Goal: Task Accomplishment & Management: Use online tool/utility

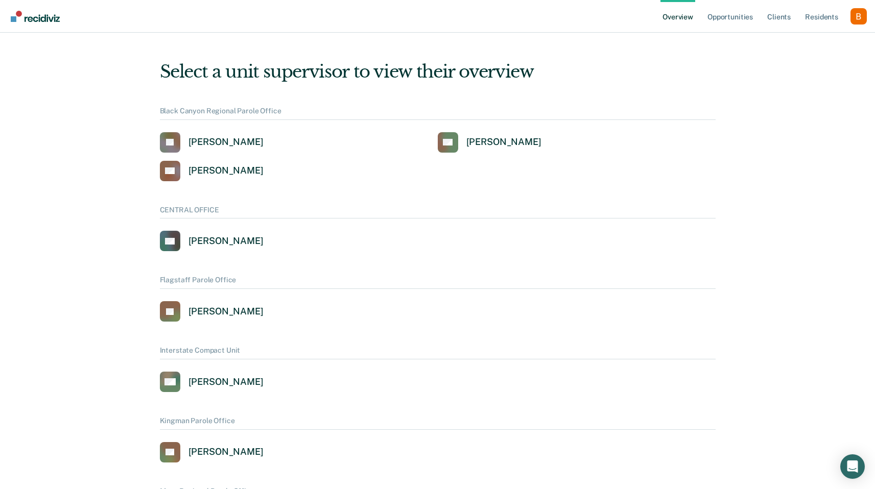
click at [848, 20] on ul "Overview Opportunities Client s Resident s" at bounding box center [755, 16] width 190 height 33
click at [858, 18] on div "Profile dropdown button" at bounding box center [858, 16] width 16 height 16
click at [817, 47] on link "Profile" at bounding box center [817, 46] width 66 height 9
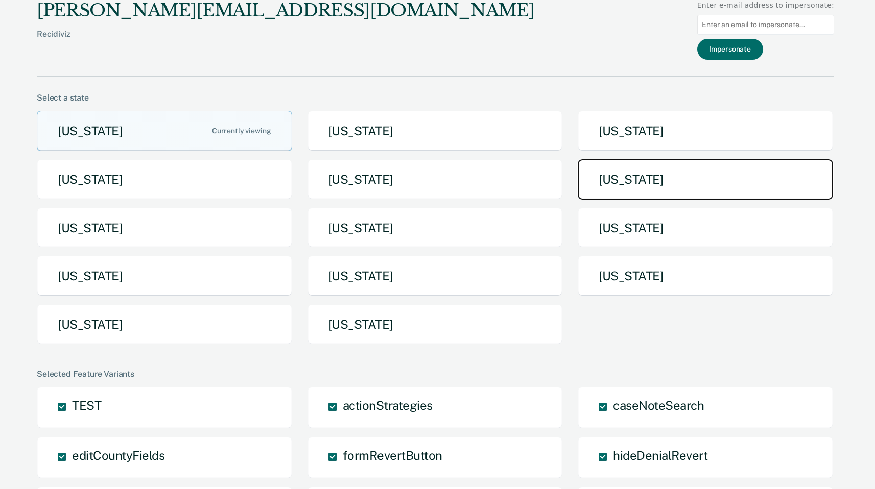
click at [623, 186] on button "Michigan" at bounding box center [705, 179] width 255 height 40
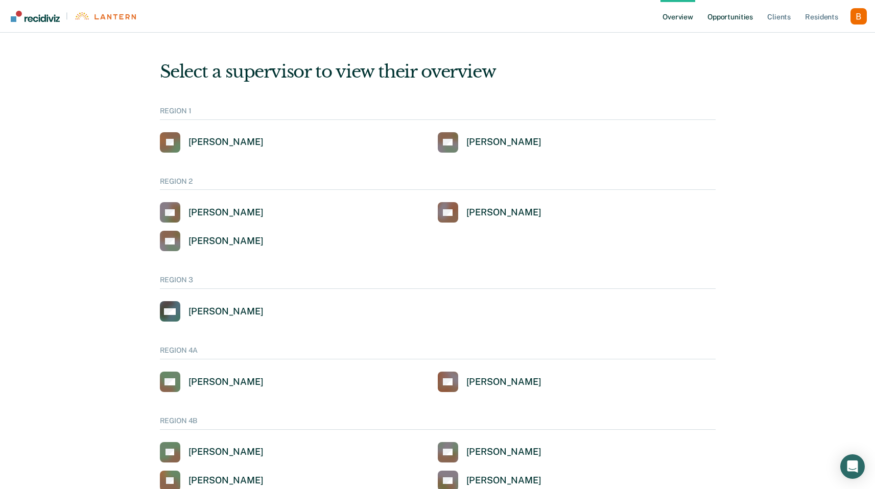
click at [739, 24] on link "Opportunities" at bounding box center [730, 16] width 50 height 33
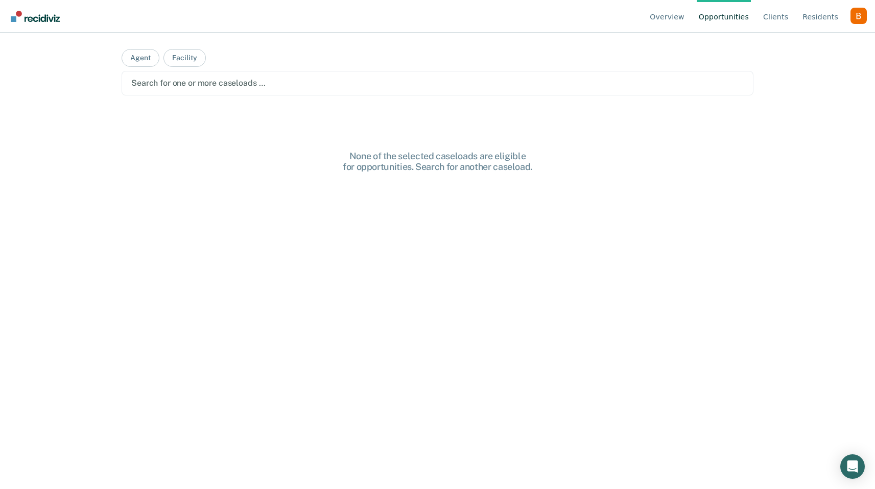
click at [267, 89] on div "Search for one or more caseloads …" at bounding box center [437, 83] width 614 height 14
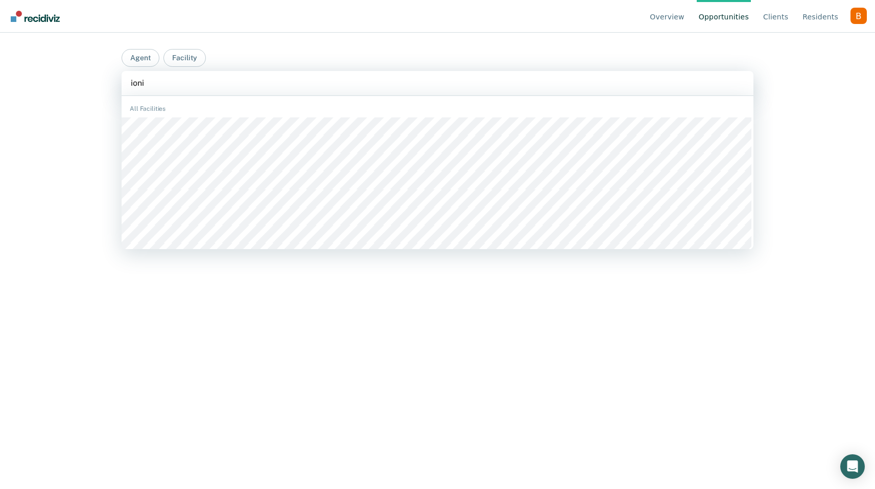
type input "ionia"
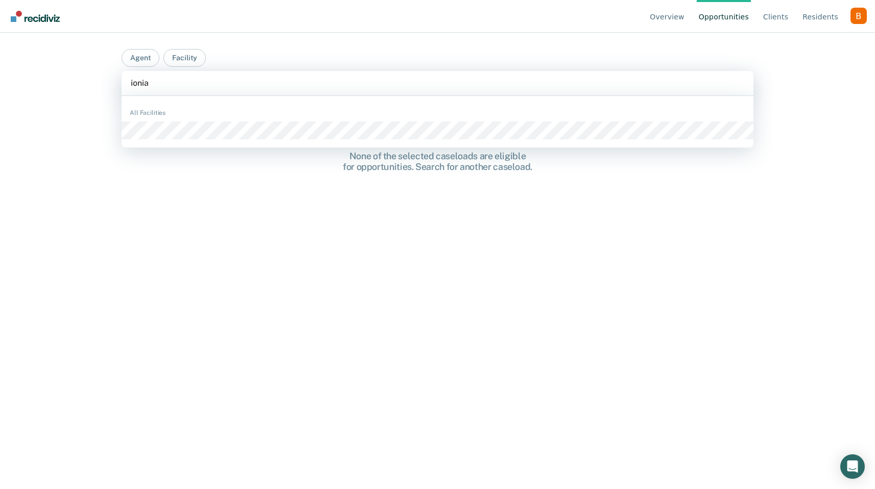
click at [255, 121] on div "All Facilities" at bounding box center [438, 122] width 632 height 44
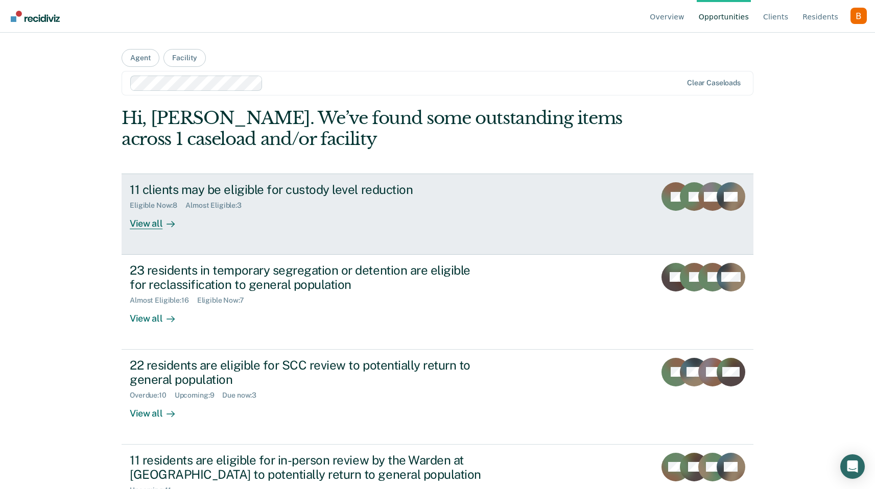
click at [272, 213] on div "11 clients may be eligible for custody level reduction Eligible Now : 8 Almost …" at bounding box center [321, 205] width 383 height 47
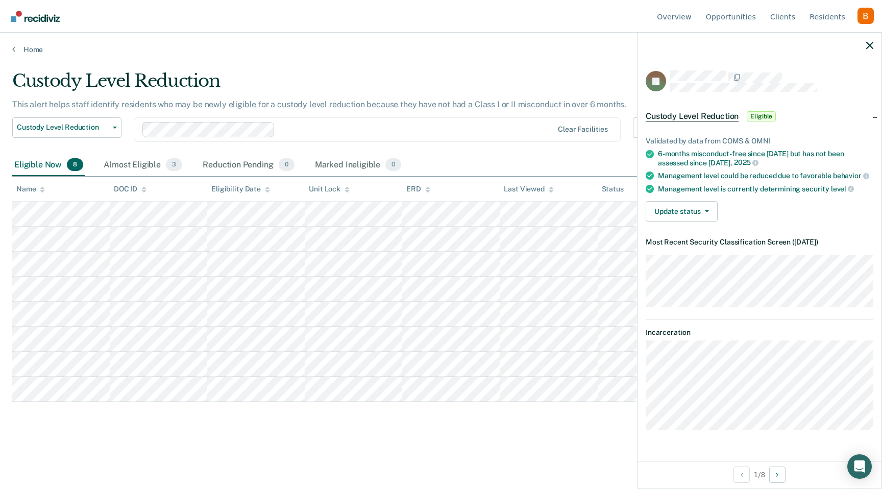
click at [870, 50] on div at bounding box center [760, 46] width 244 height 26
click at [870, 45] on icon "button" at bounding box center [870, 45] width 7 height 7
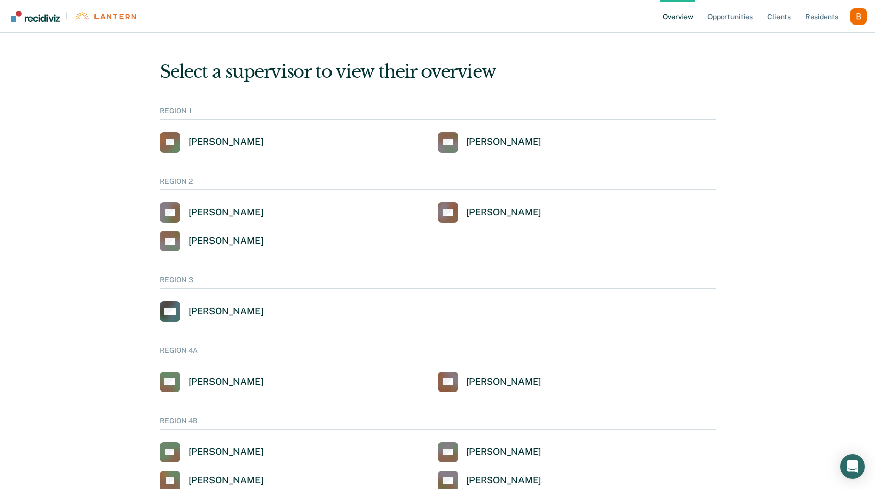
click at [734, 17] on link "Opportunities" at bounding box center [730, 16] width 50 height 33
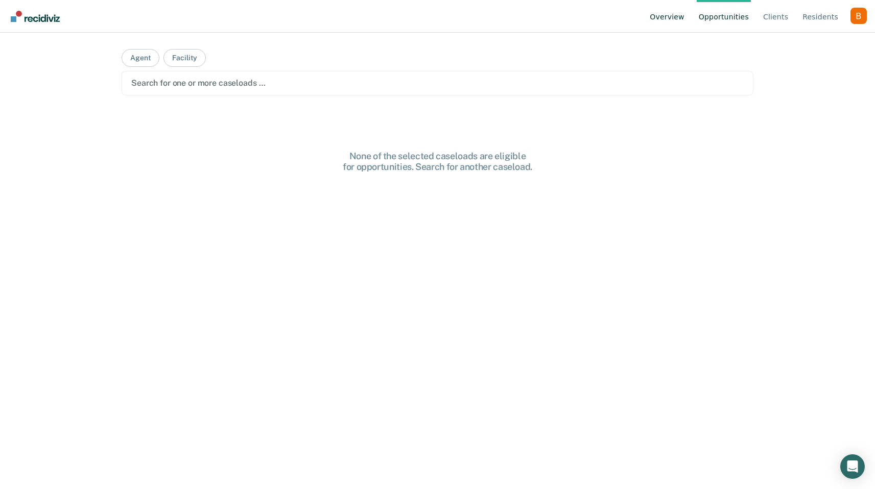
click at [661, 12] on link "Overview" at bounding box center [667, 16] width 39 height 33
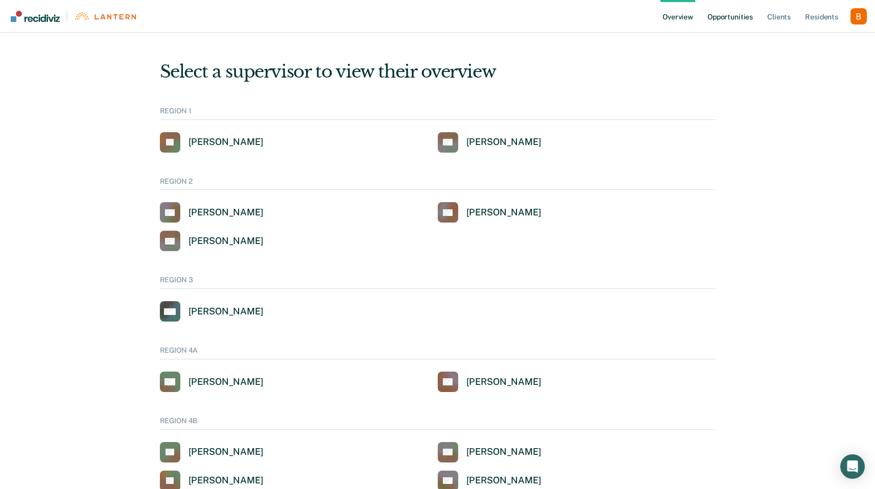
click at [746, 21] on link "Opportunities" at bounding box center [730, 16] width 50 height 33
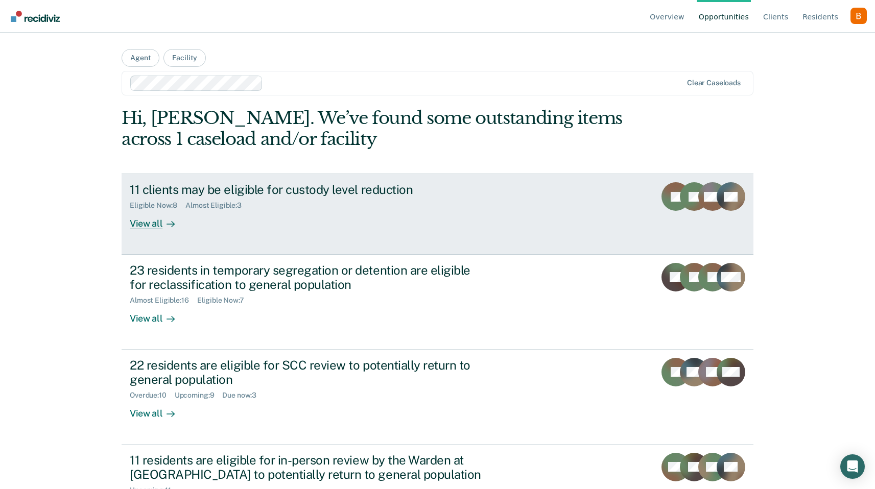
click at [199, 178] on link "11 clients may be eligible for custody level reduction Eligible Now : 8 Almost …" at bounding box center [438, 214] width 632 height 81
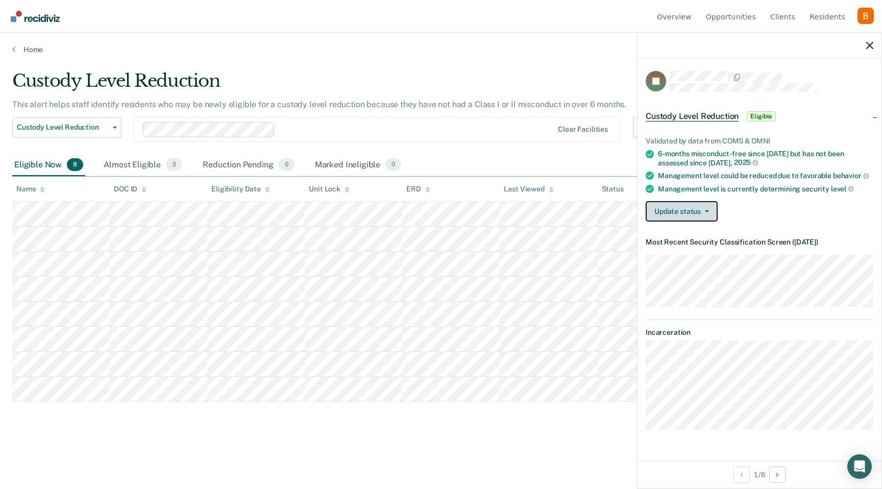
click at [689, 217] on button "Update status" at bounding box center [682, 211] width 72 height 20
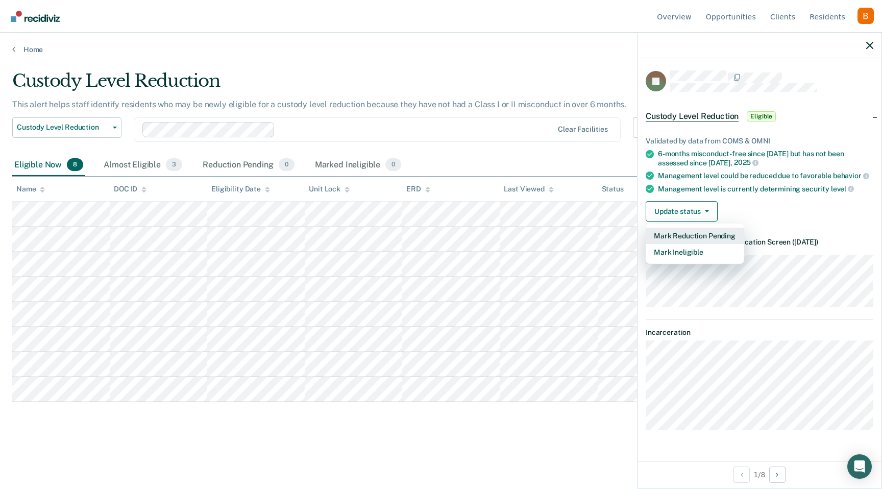
click at [692, 233] on button "Mark Reduction Pending" at bounding box center [695, 236] width 99 height 16
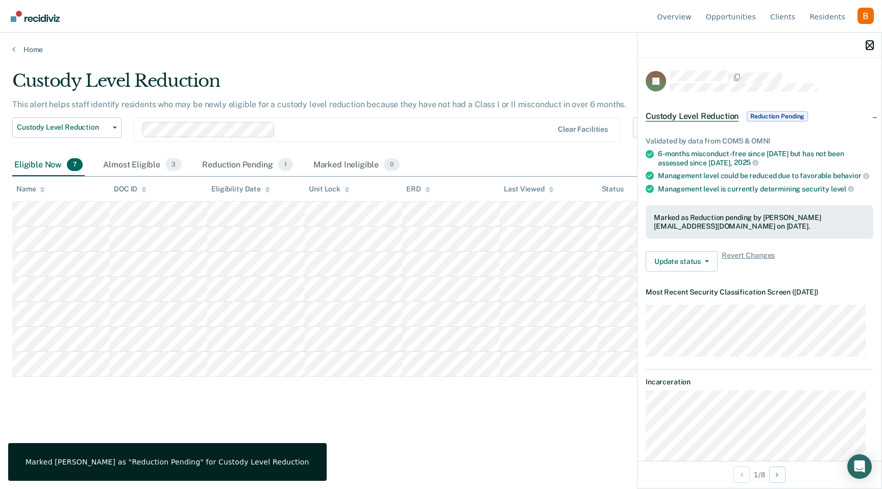
click at [872, 41] on button "button" at bounding box center [870, 45] width 7 height 9
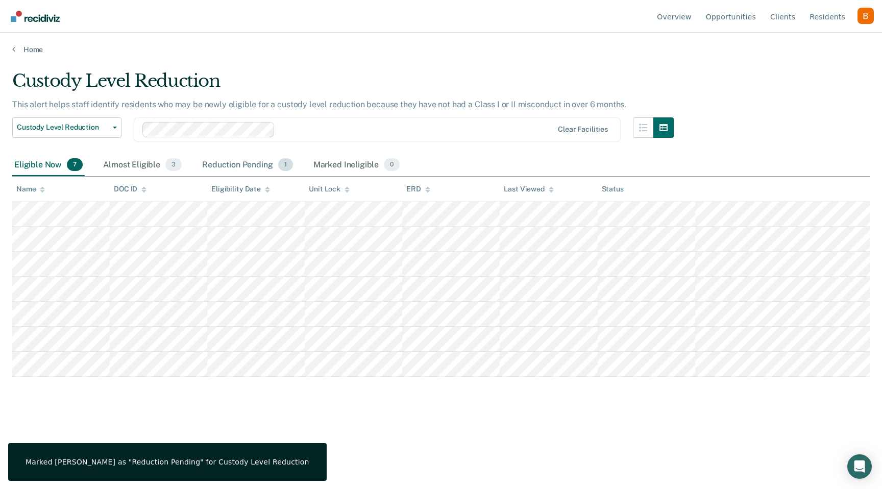
click at [253, 160] on div "Reduction Pending 1" at bounding box center [247, 165] width 95 height 22
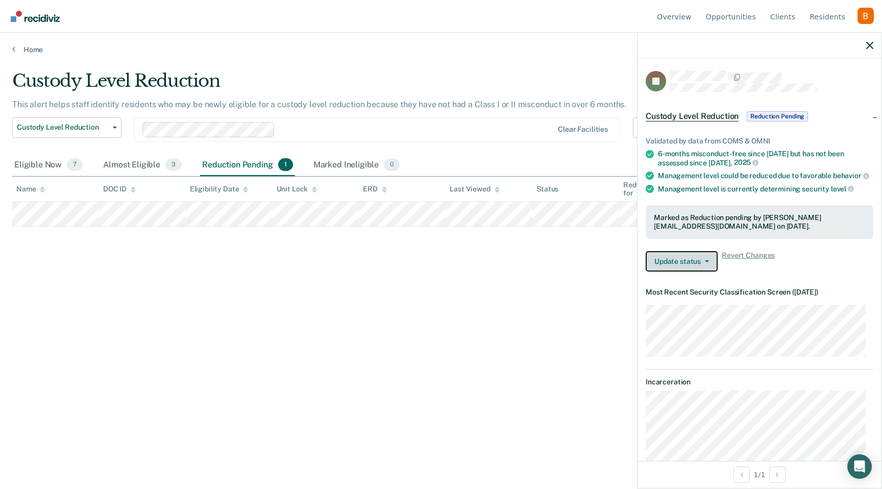
click at [700, 272] on button "Update status" at bounding box center [682, 261] width 72 height 20
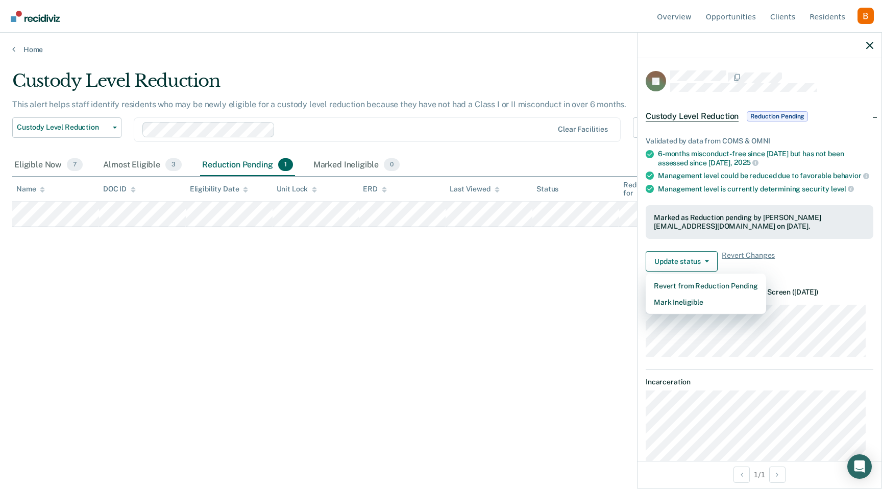
click at [774, 278] on div "Validated by data from COMS & OMNI 6-months misconduct-free since [DATE] but ha…" at bounding box center [760, 200] width 244 height 159
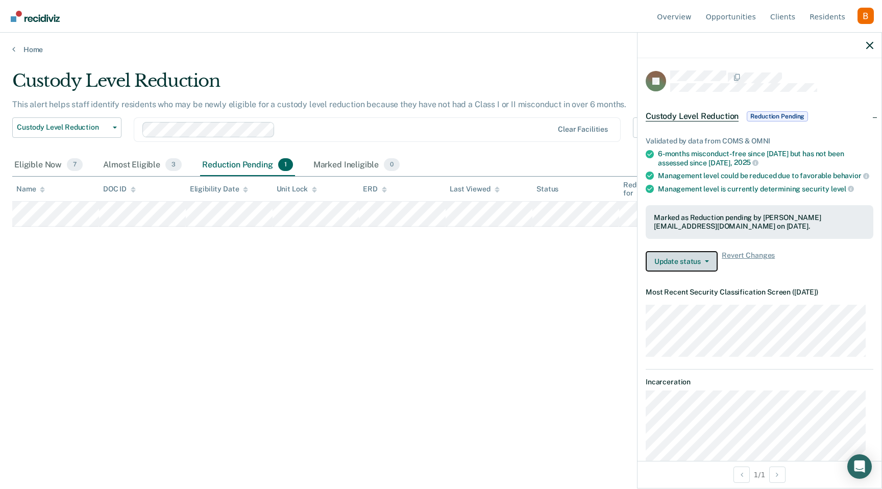
click at [701, 262] on span "button" at bounding box center [705, 261] width 8 height 2
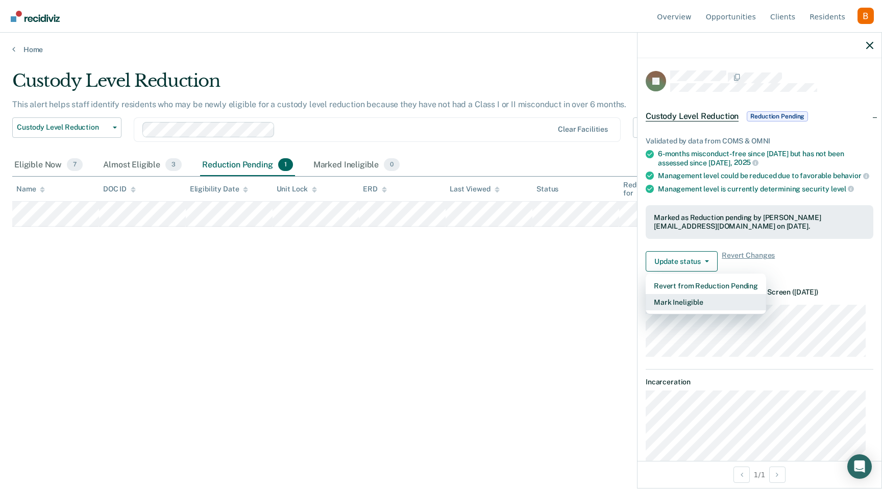
click at [730, 310] on button "Mark Ineligible" at bounding box center [706, 302] width 121 height 16
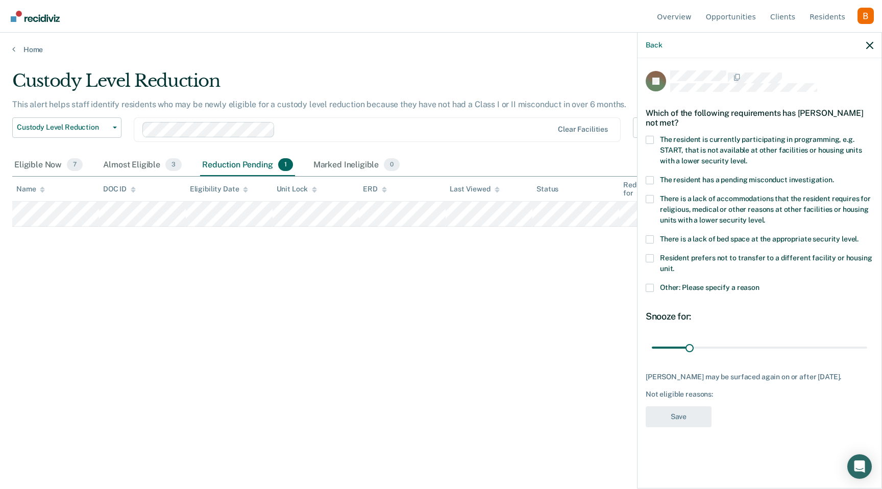
click at [726, 143] on label "The resident is currently participating in programming, e.g. START, that is not…" at bounding box center [760, 152] width 228 height 32
click at [748, 157] on input "The resident is currently participating in programming, e.g. START, that is not…" at bounding box center [748, 157] width 0 height 0
click at [674, 408] on button "Save" at bounding box center [679, 416] width 66 height 21
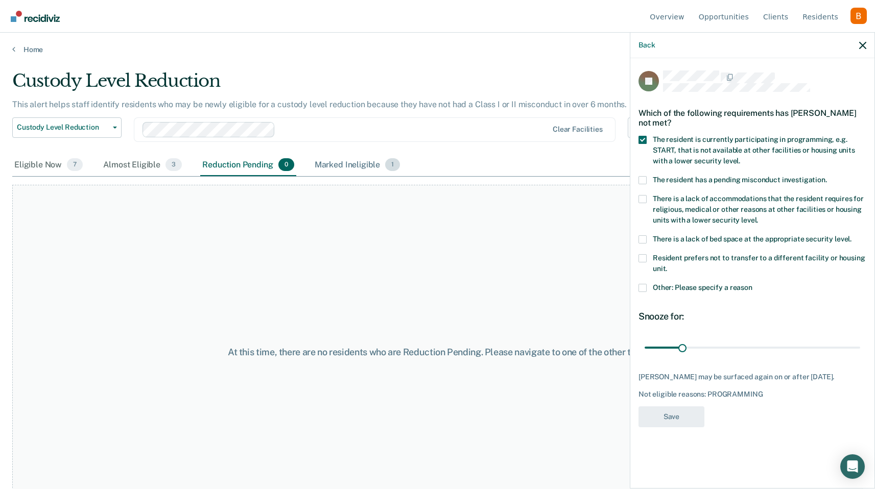
click at [324, 163] on div "Marked Ineligible 1" at bounding box center [358, 165] width 90 height 22
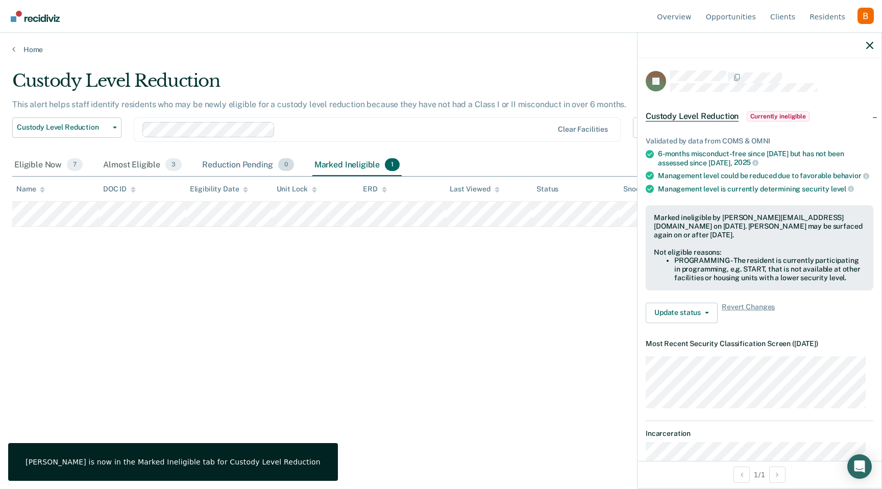
click at [234, 154] on div "Reduction Pending 0" at bounding box center [248, 165] width 96 height 22
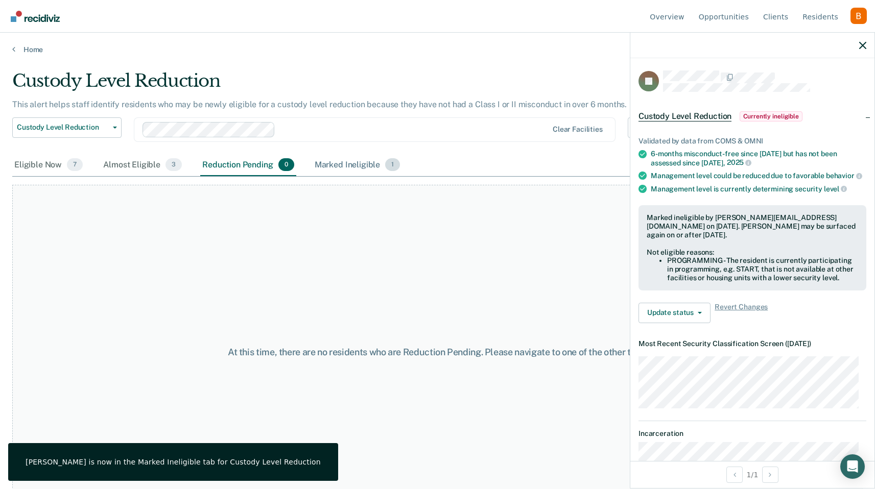
click at [328, 166] on div "Marked Ineligible 1" at bounding box center [358, 165] width 90 height 22
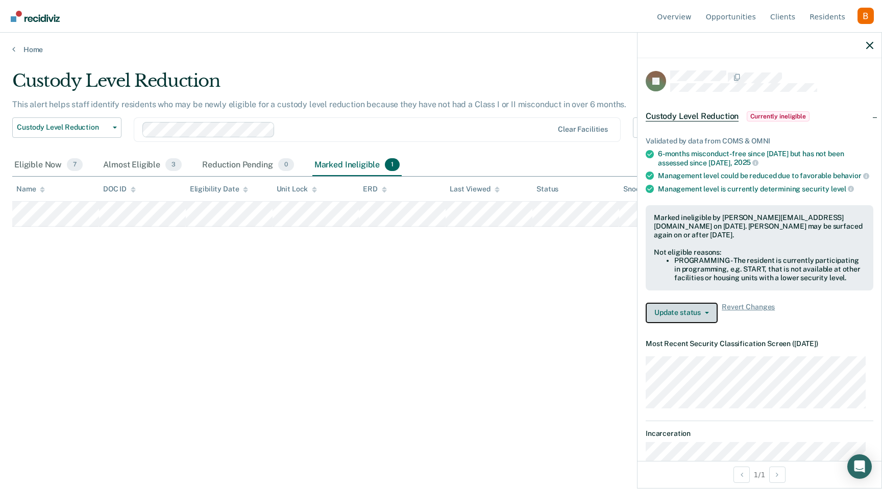
click at [669, 323] on button "Update status" at bounding box center [682, 313] width 72 height 20
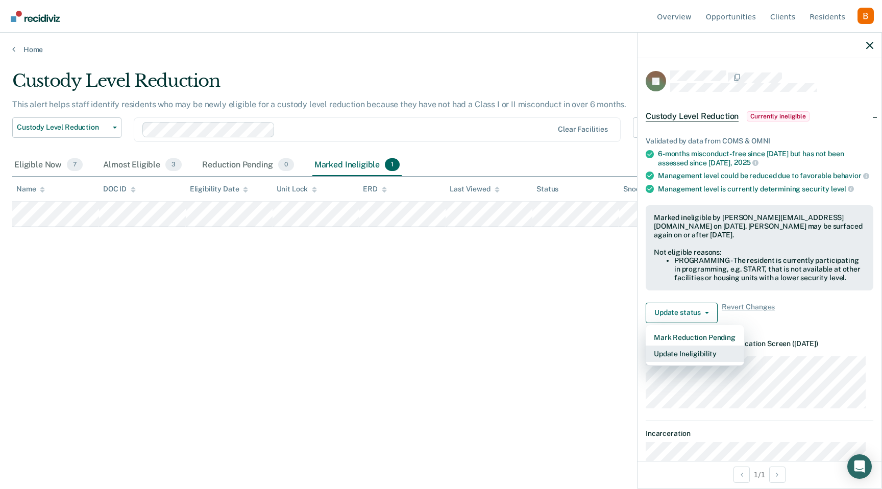
click at [693, 362] on button "Update Ineligibility" at bounding box center [695, 354] width 99 height 16
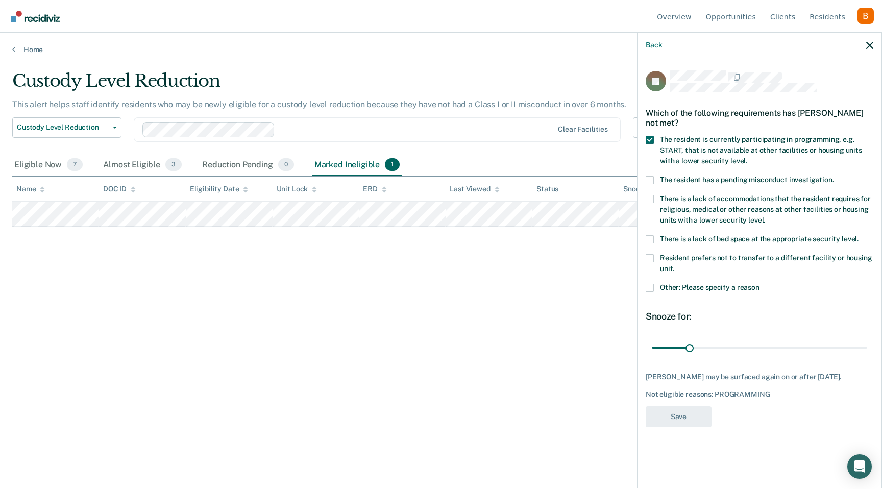
click at [648, 138] on span at bounding box center [650, 140] width 8 height 8
click at [748, 157] on input "The resident is currently participating in programming, e.g. START, that is not…" at bounding box center [748, 157] width 0 height 0
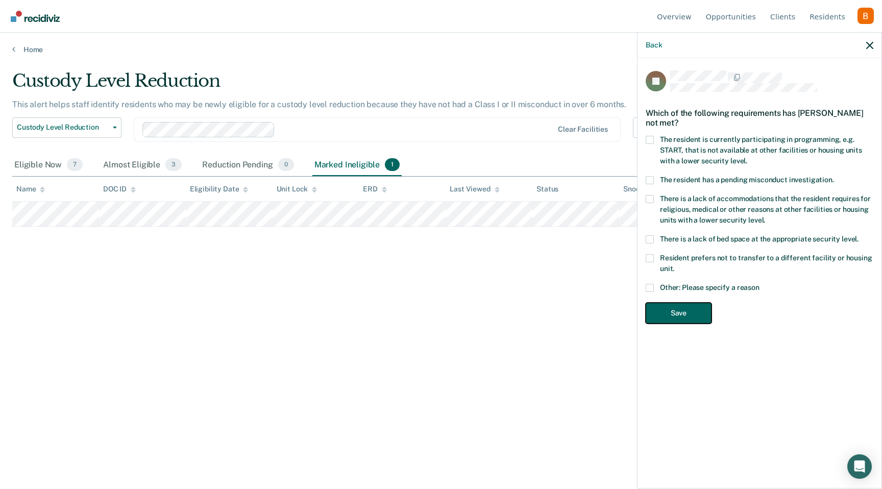
click at [692, 304] on button "Save" at bounding box center [679, 313] width 66 height 21
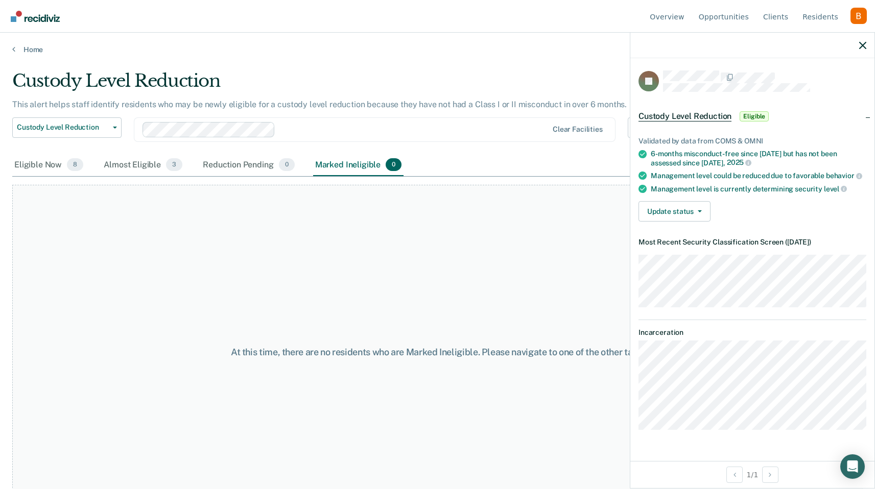
click at [869, 47] on div at bounding box center [752, 46] width 244 height 26
click at [854, 47] on div at bounding box center [752, 46] width 244 height 26
click at [869, 43] on div at bounding box center [752, 46] width 244 height 26
click at [864, 45] on icon "button" at bounding box center [862, 45] width 7 height 7
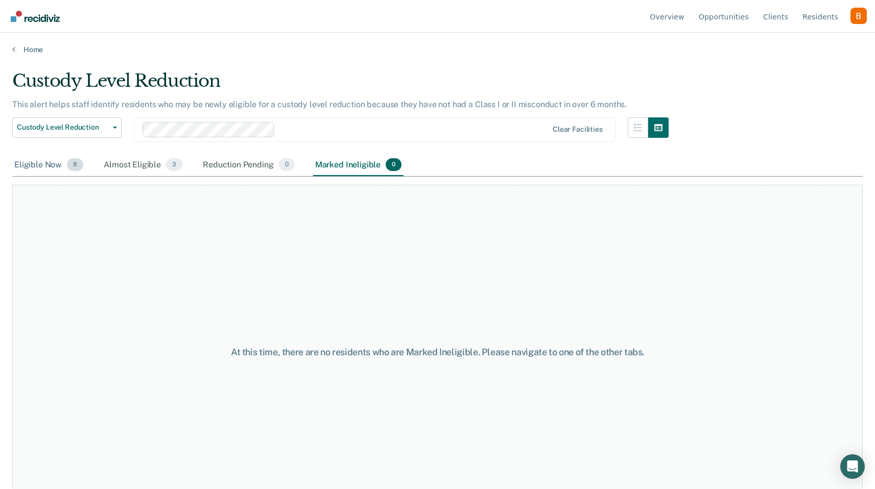
click at [53, 161] on div "Eligible Now 8" at bounding box center [48, 165] width 73 height 22
